Goal: Navigation & Orientation: Find specific page/section

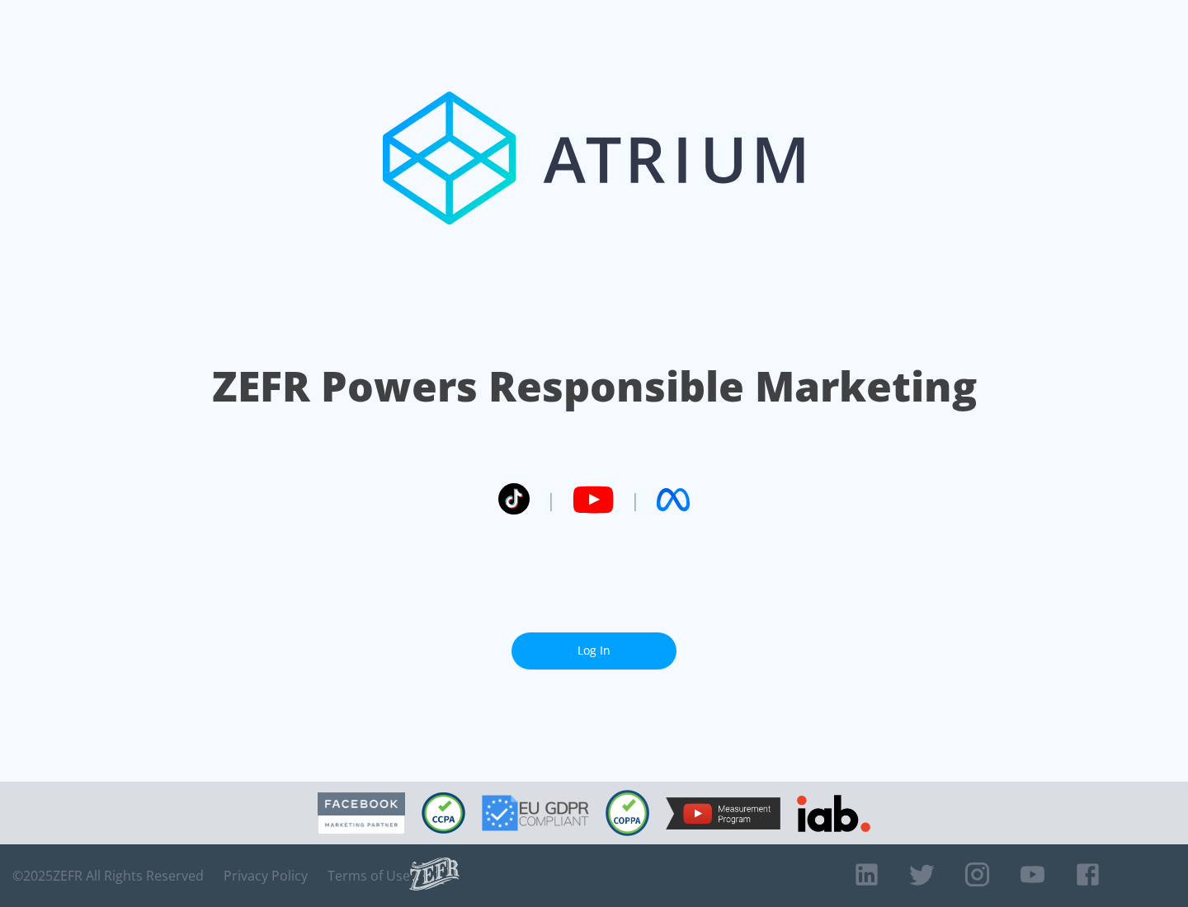
click at [594, 651] on link "Log In" at bounding box center [593, 651] width 165 height 37
